Goal: Complete application form

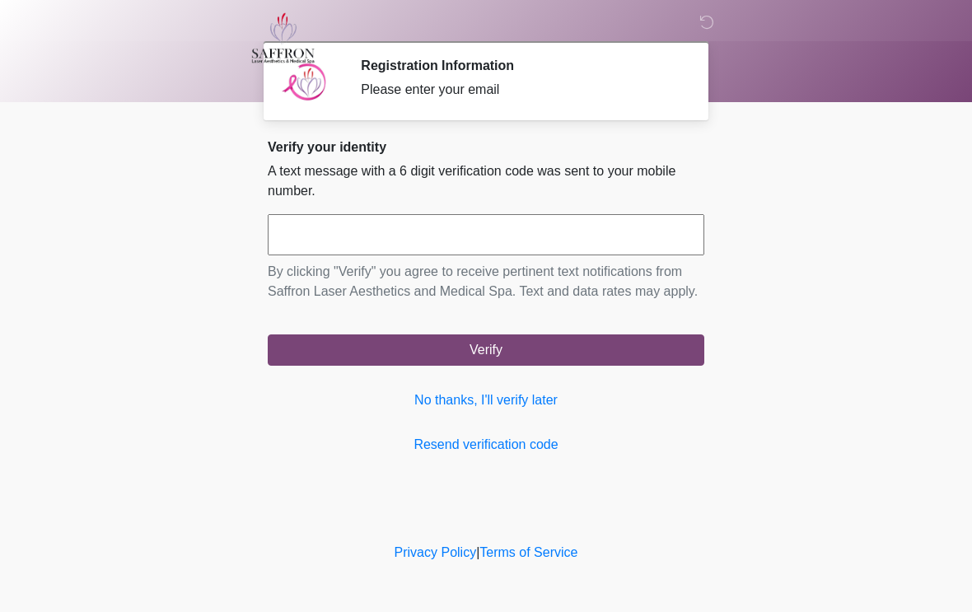
scroll to position [1, 0]
click at [407, 233] on input "text" at bounding box center [486, 234] width 437 height 41
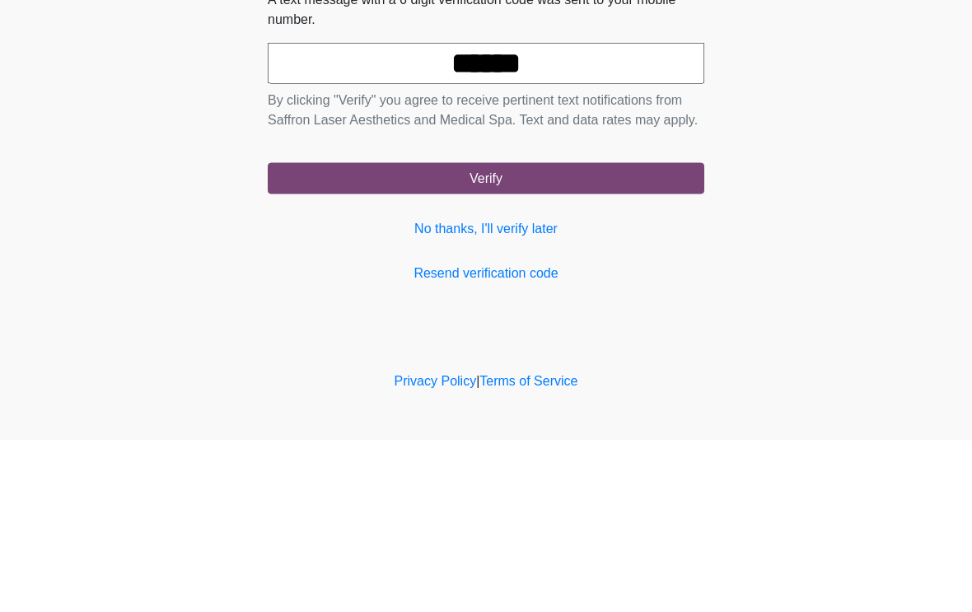
type input "******"
click at [568, 335] on button "Verify" at bounding box center [486, 350] width 437 height 31
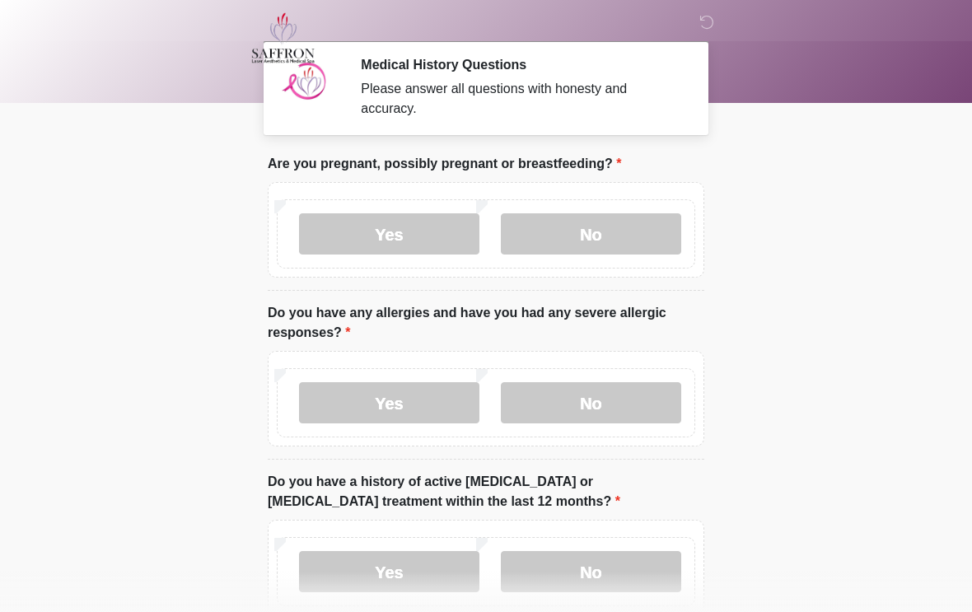
click at [619, 232] on label "No" at bounding box center [591, 233] width 180 height 41
click at [613, 410] on label "No" at bounding box center [591, 402] width 180 height 41
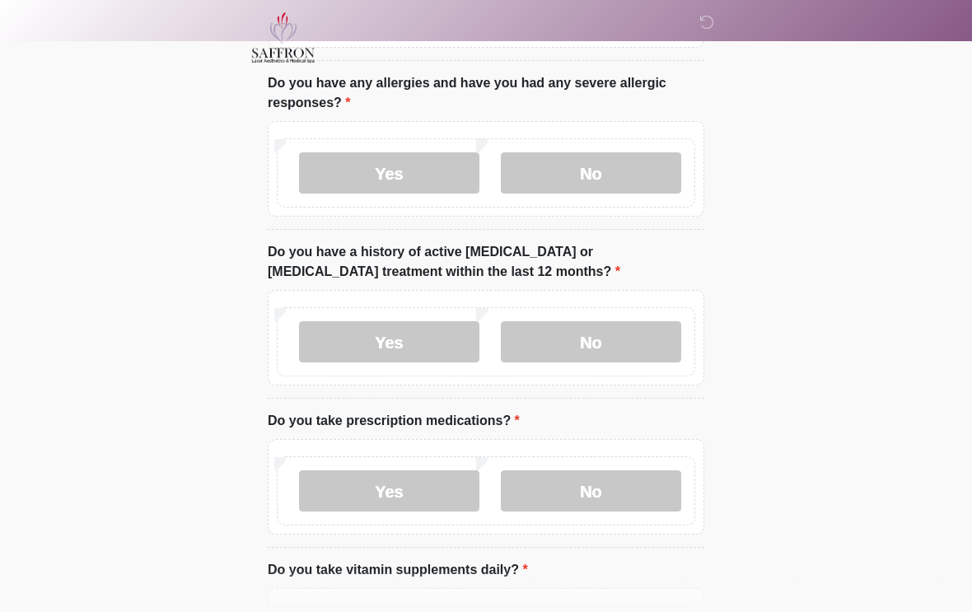
scroll to position [232, 0]
click at [623, 341] on label "No" at bounding box center [591, 341] width 180 height 41
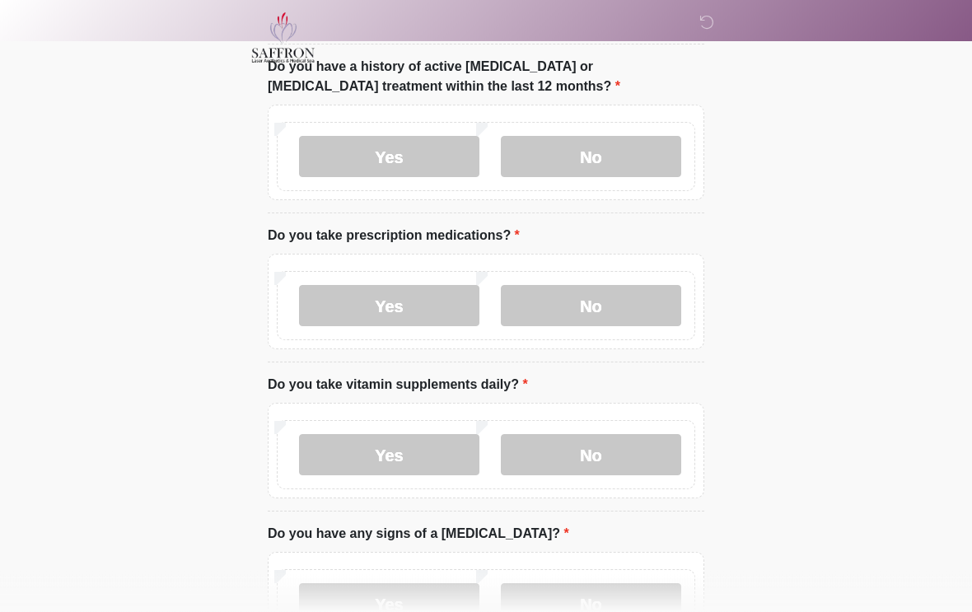
scroll to position [416, 0]
click at [642, 316] on label "No" at bounding box center [591, 305] width 180 height 41
click at [614, 455] on label "No" at bounding box center [591, 454] width 180 height 41
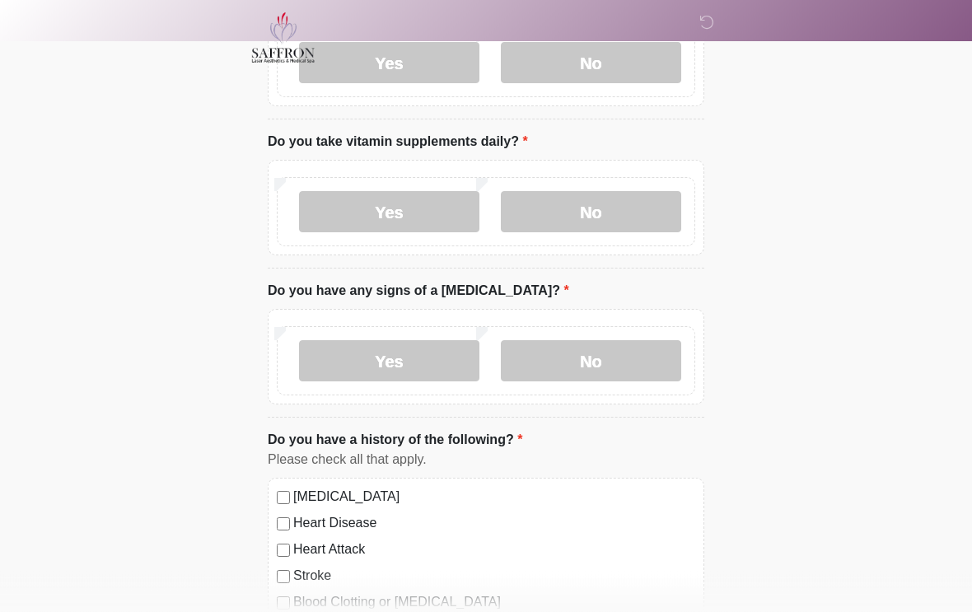
scroll to position [664, 0]
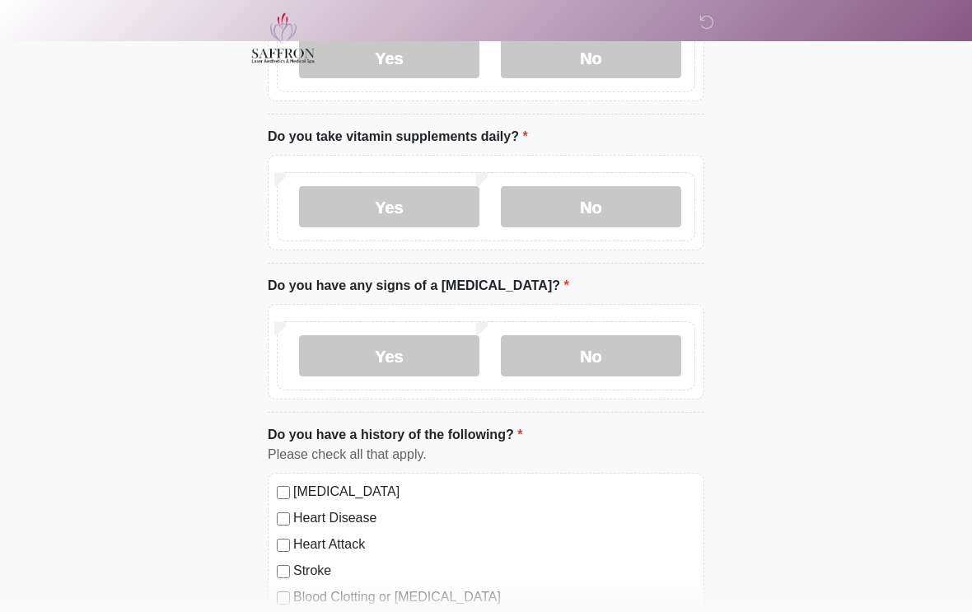
click at [621, 353] on label "No" at bounding box center [591, 355] width 180 height 41
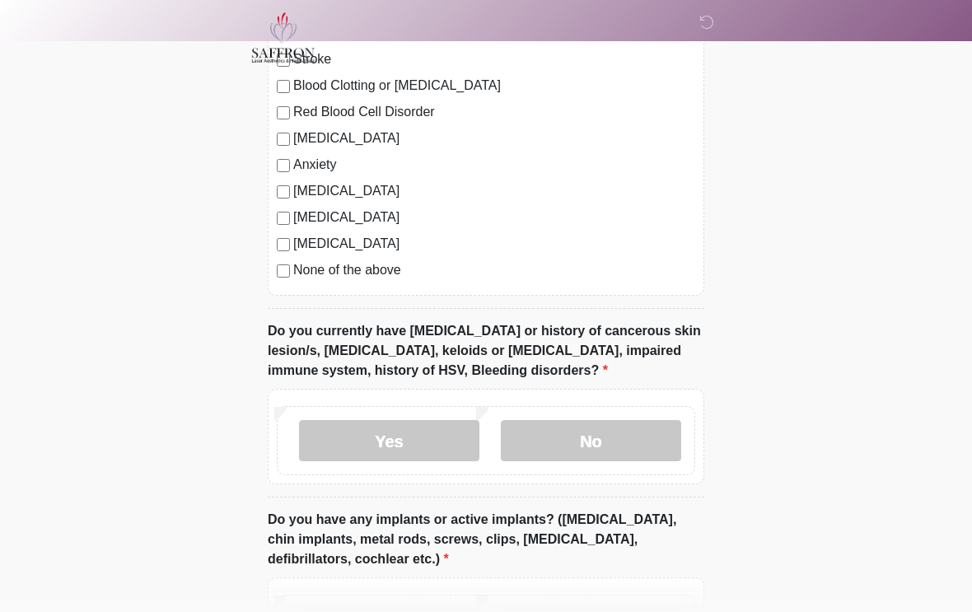
scroll to position [1176, 0]
click at [628, 445] on label "No" at bounding box center [591, 440] width 180 height 41
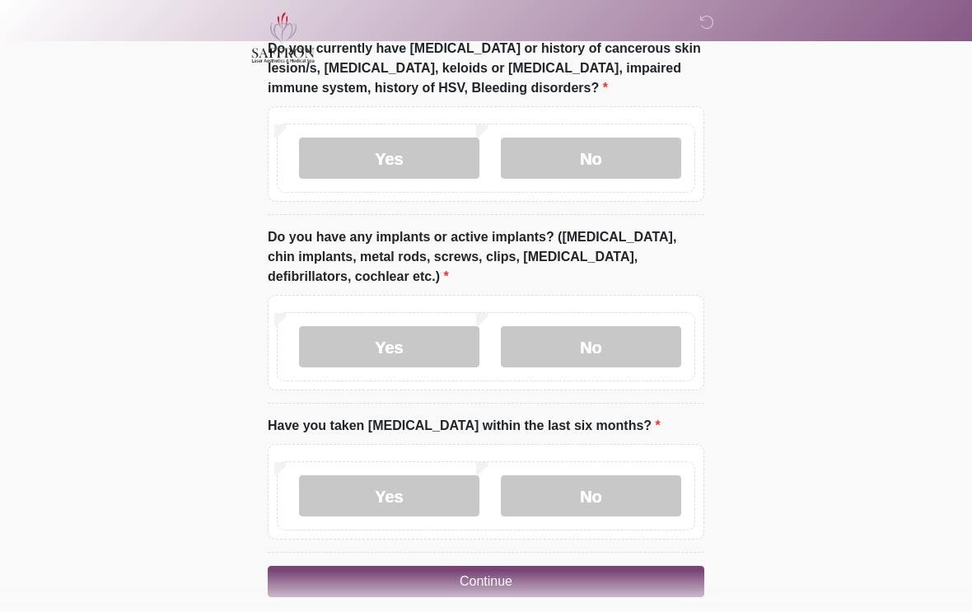
scroll to position [1459, 0]
click at [604, 346] on label "No" at bounding box center [591, 346] width 180 height 41
click at [613, 497] on label "No" at bounding box center [591, 496] width 180 height 41
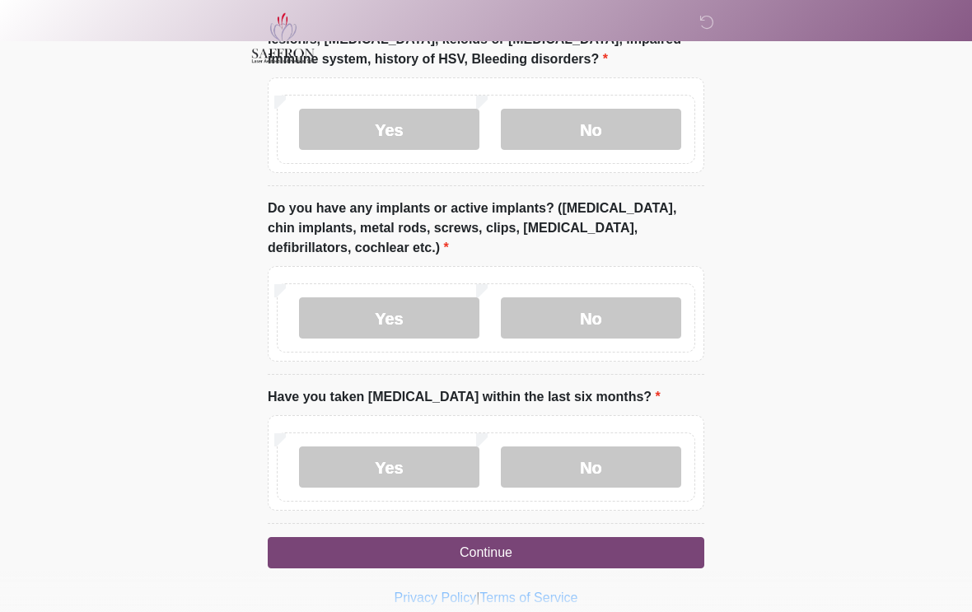
scroll to position [1502, 0]
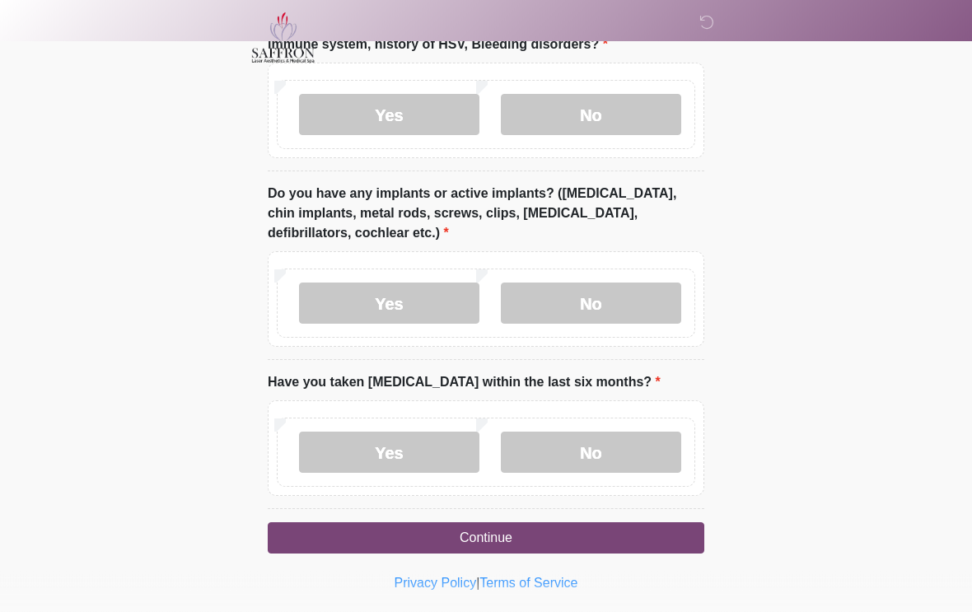
click at [505, 528] on button "Continue" at bounding box center [486, 538] width 437 height 31
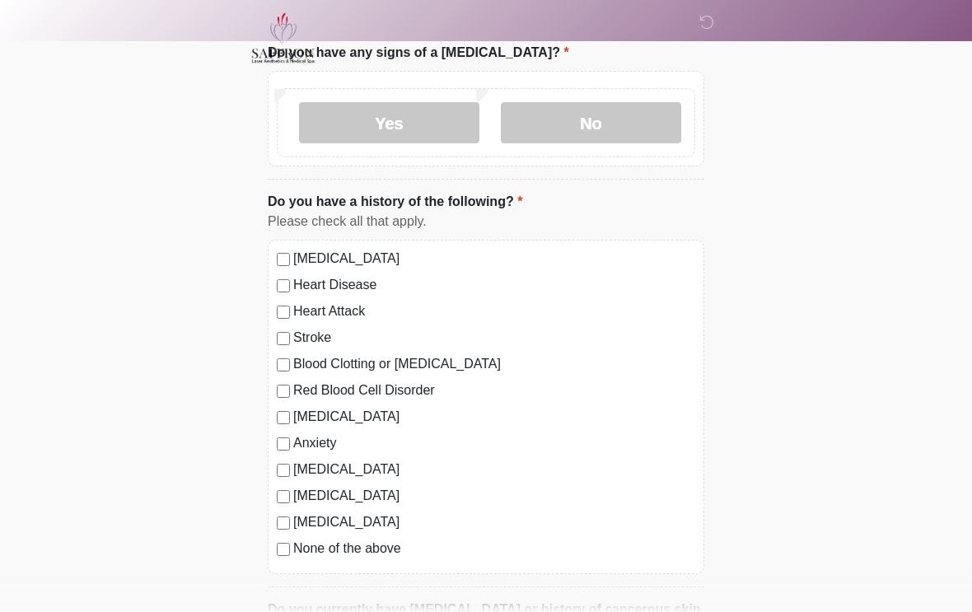
scroll to position [0, 0]
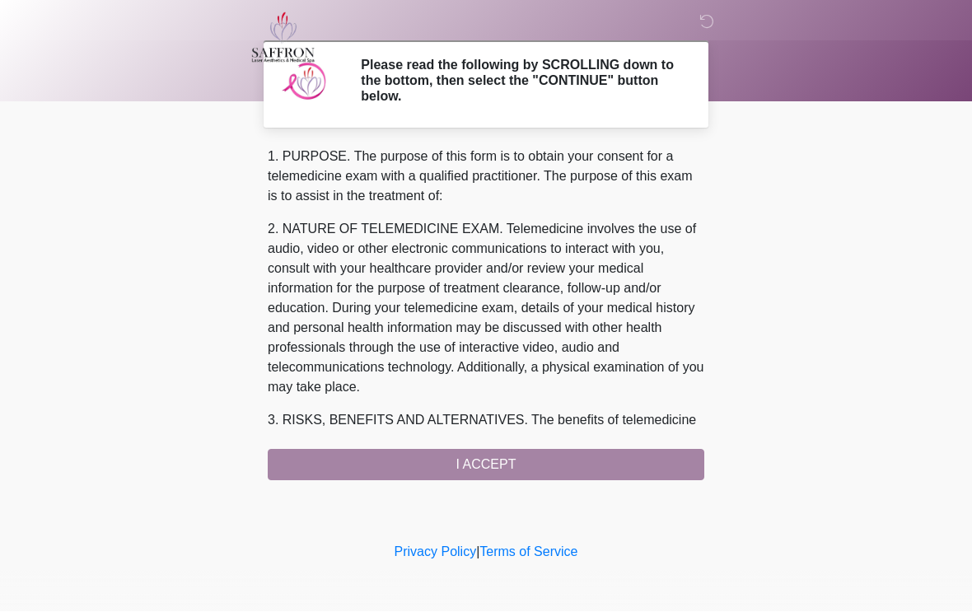
click at [502, 466] on div "1. PURPOSE. The purpose of this form is to obtain your consent for a telemedici…" at bounding box center [486, 315] width 437 height 334
click at [476, 468] on div "1. PURPOSE. The purpose of this form is to obtain your consent for a telemedici…" at bounding box center [486, 315] width 437 height 334
click at [496, 465] on div "1. PURPOSE. The purpose of this form is to obtain your consent for a telemedici…" at bounding box center [486, 315] width 437 height 334
click at [500, 456] on div "1. PURPOSE. The purpose of this form is to obtain your consent for a telemedici…" at bounding box center [486, 315] width 437 height 334
click at [486, 462] on div "1. PURPOSE. The purpose of this form is to obtain your consent for a telemedici…" at bounding box center [486, 315] width 437 height 334
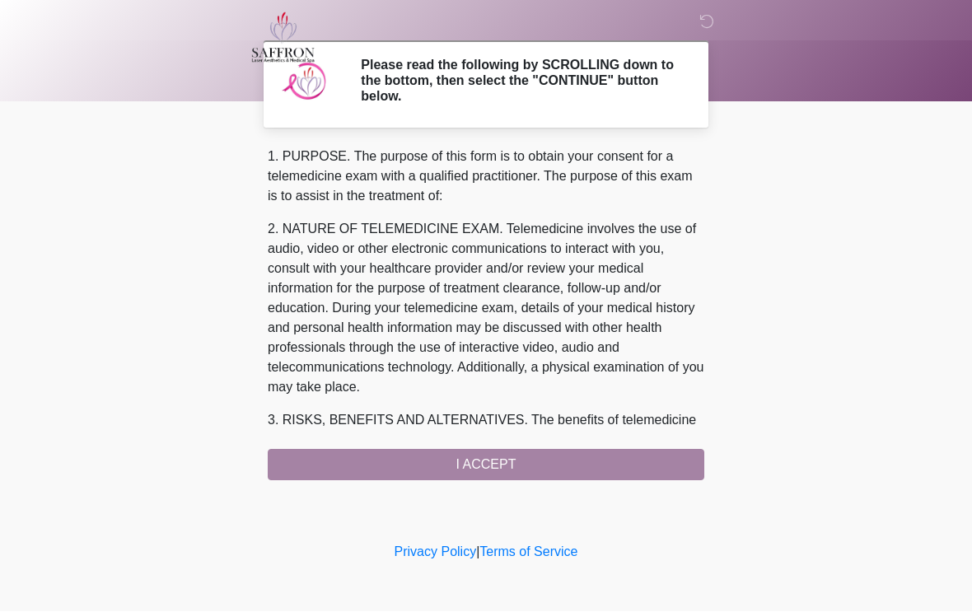
click at [491, 457] on div "1. PURPOSE. The purpose of this form is to obtain your consent for a telemedici…" at bounding box center [486, 315] width 437 height 334
click at [476, 460] on div "1. PURPOSE. The purpose of this form is to obtain your consent for a telemedici…" at bounding box center [486, 315] width 437 height 334
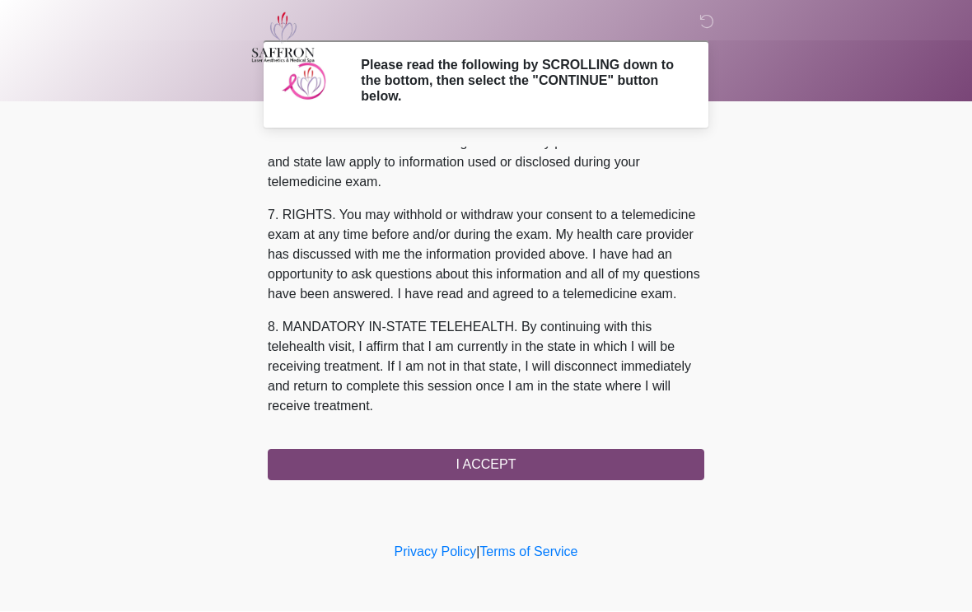
scroll to position [713, 0]
click at [527, 465] on button "I ACCEPT" at bounding box center [486, 465] width 437 height 31
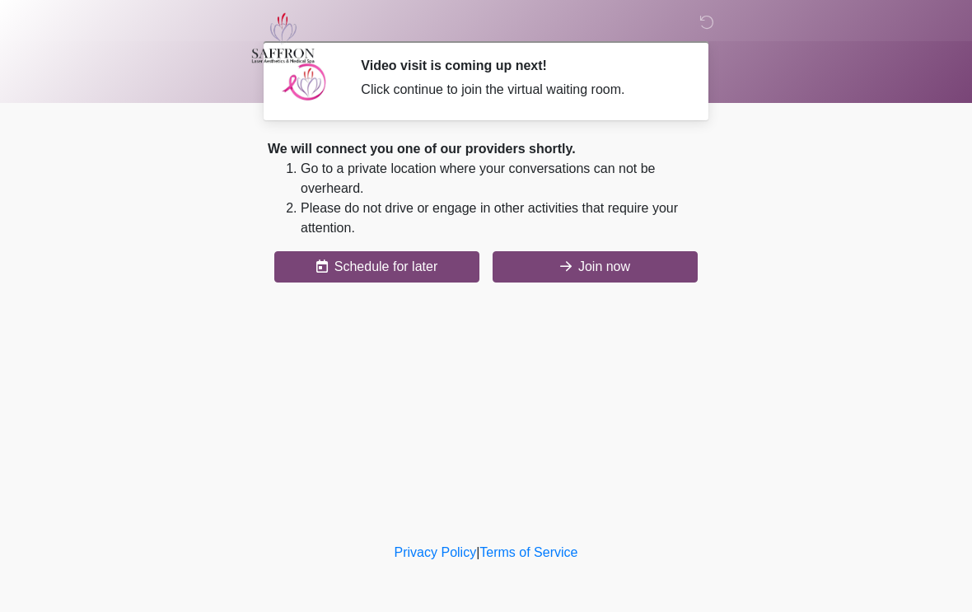
click at [591, 275] on button "Join now" at bounding box center [595, 266] width 205 height 31
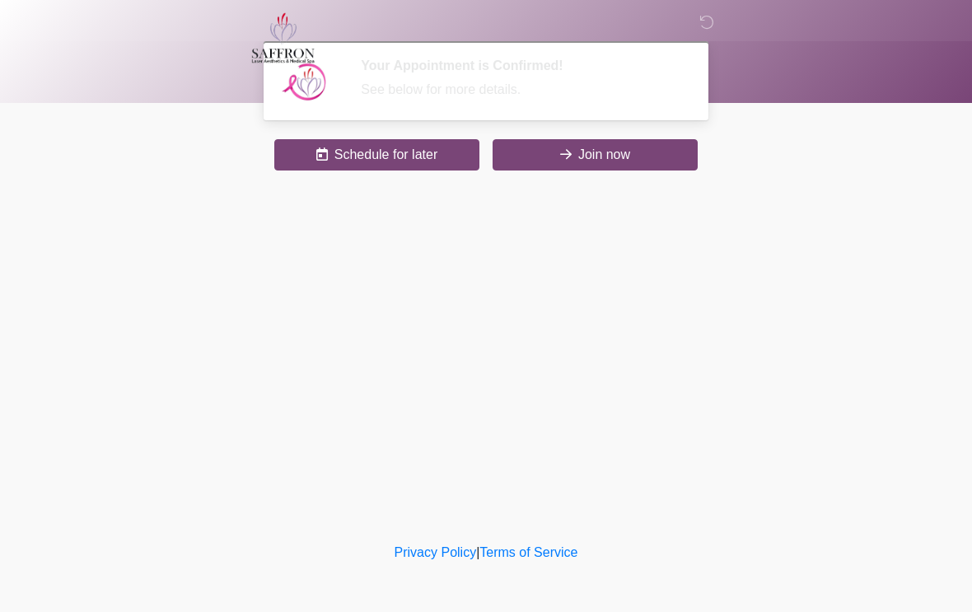
click at [711, 16] on icon at bounding box center [707, 22] width 15 height 15
click at [705, 30] on icon at bounding box center [707, 22] width 15 height 15
